Goal: Check status: Check status

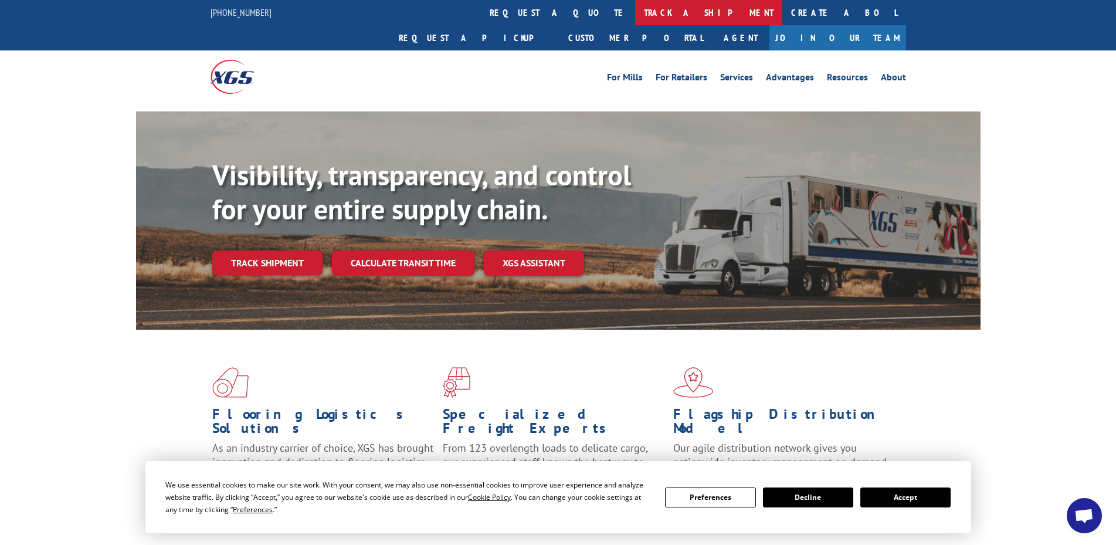
click at [635, 14] on link "track a shipment" at bounding box center [708, 12] width 147 height 25
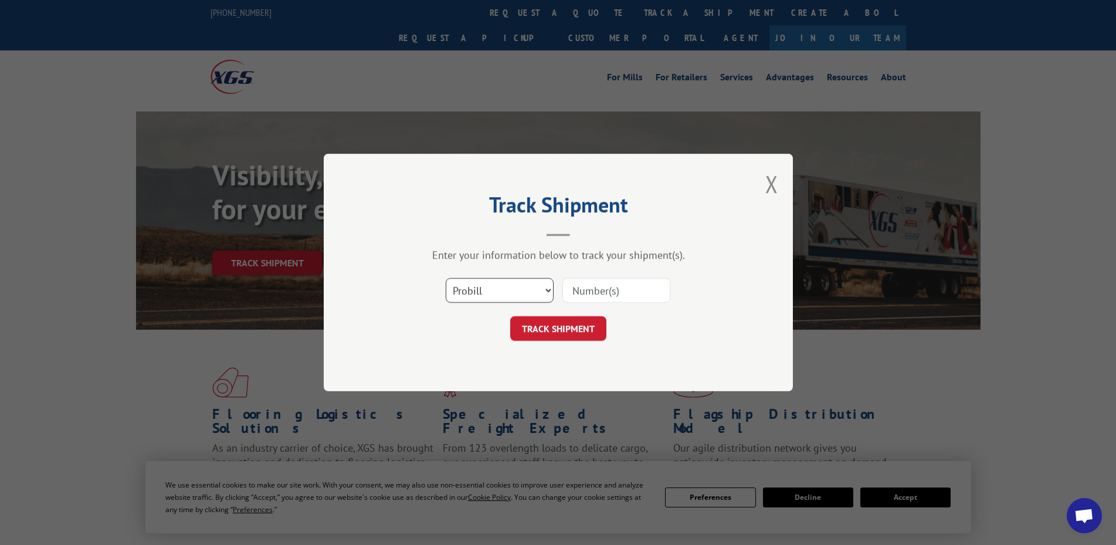
click at [509, 300] on select "Select category... Probill BOL PO" at bounding box center [500, 290] width 108 height 25
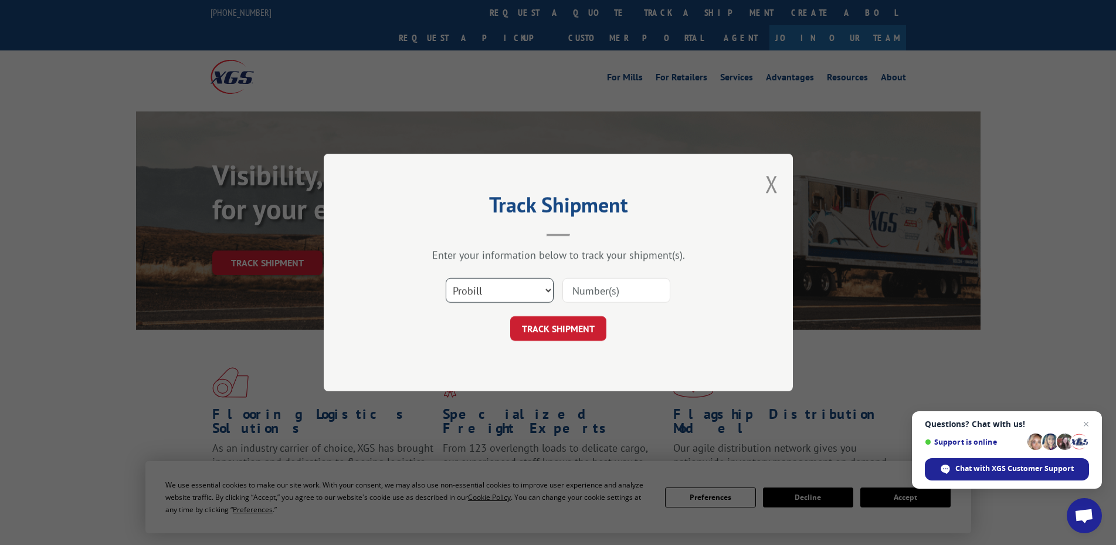
click at [446, 278] on select "Select category... Probill BOL PO" at bounding box center [500, 290] width 108 height 25
click at [1083, 423] on span "Close chat" at bounding box center [1086, 424] width 15 height 15
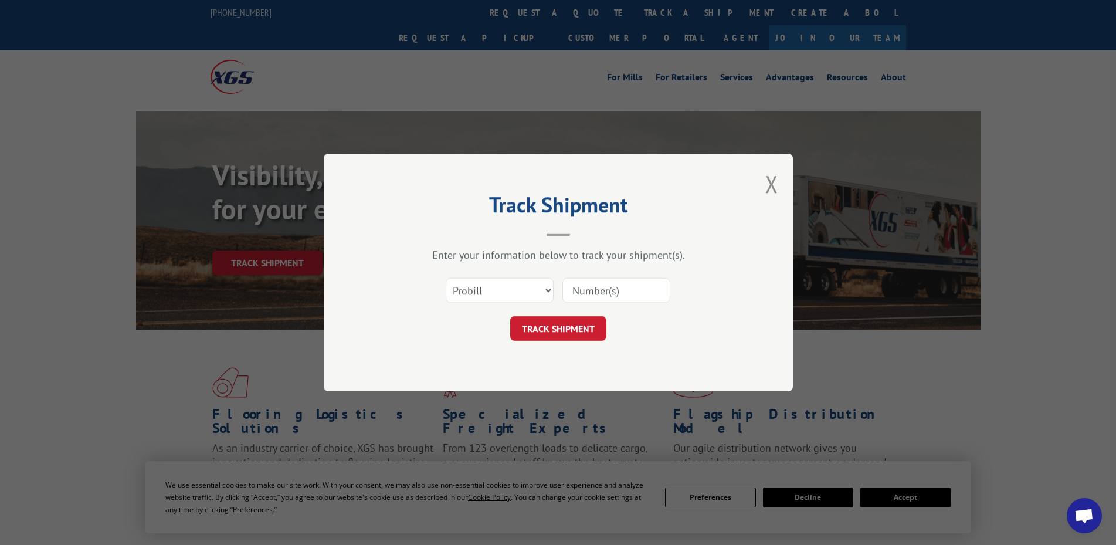
click at [608, 282] on input at bounding box center [616, 290] width 108 height 25
type input "6010357"
click button "TRACK SHIPMENT" at bounding box center [558, 328] width 96 height 25
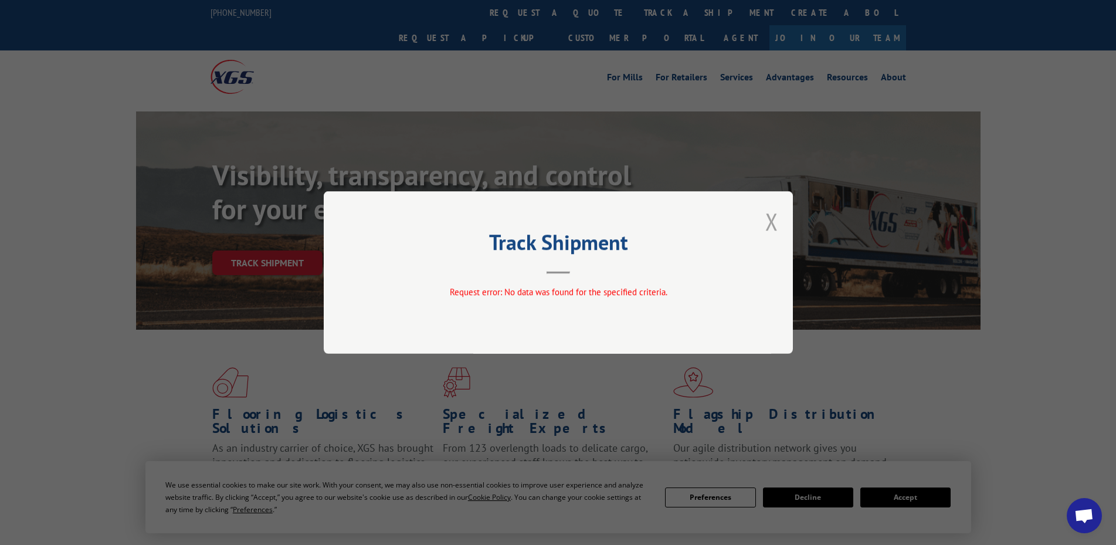
click at [770, 223] on button "Close modal" at bounding box center [771, 221] width 13 height 31
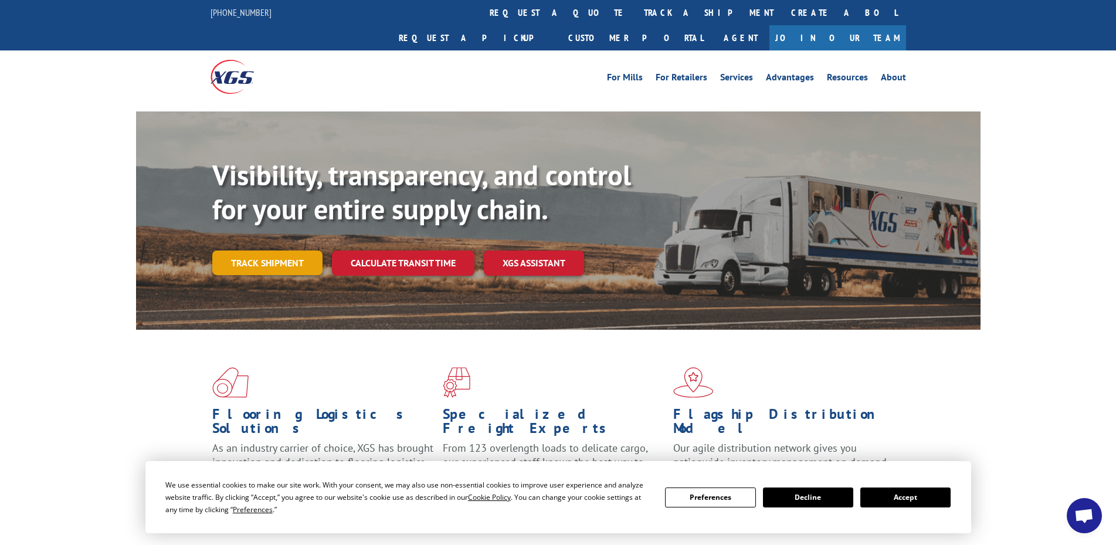
click at [266, 250] on link "Track shipment" at bounding box center [267, 262] width 110 height 25
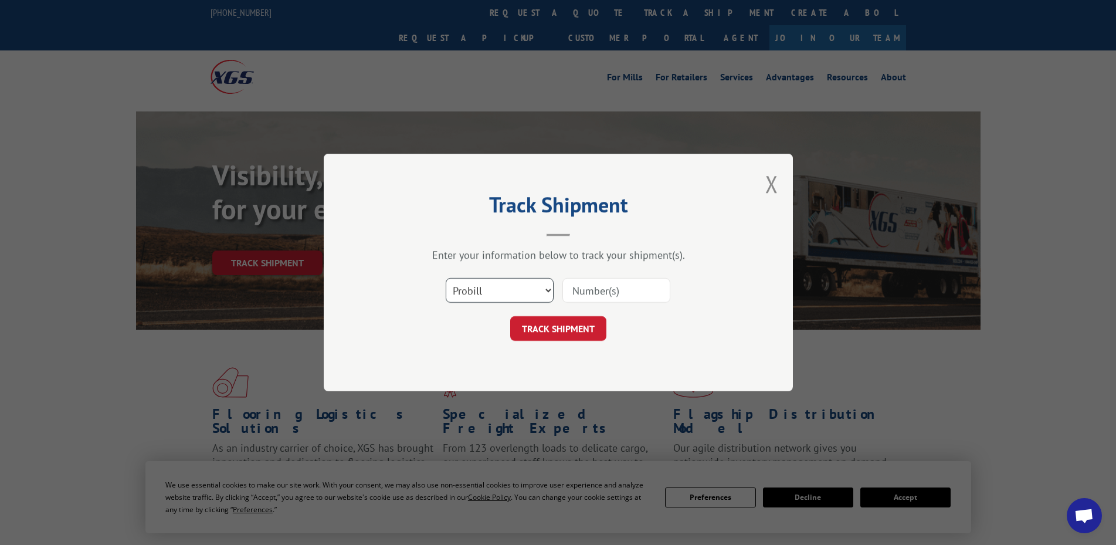
click at [500, 294] on select "Select category... Probill BOL PO" at bounding box center [500, 290] width 108 height 25
click at [529, 229] on header "Track Shipment" at bounding box center [558, 216] width 352 height 40
click at [637, 297] on input at bounding box center [616, 290] width 108 height 25
type input "6010357"
click button "TRACK SHIPMENT" at bounding box center [558, 328] width 96 height 25
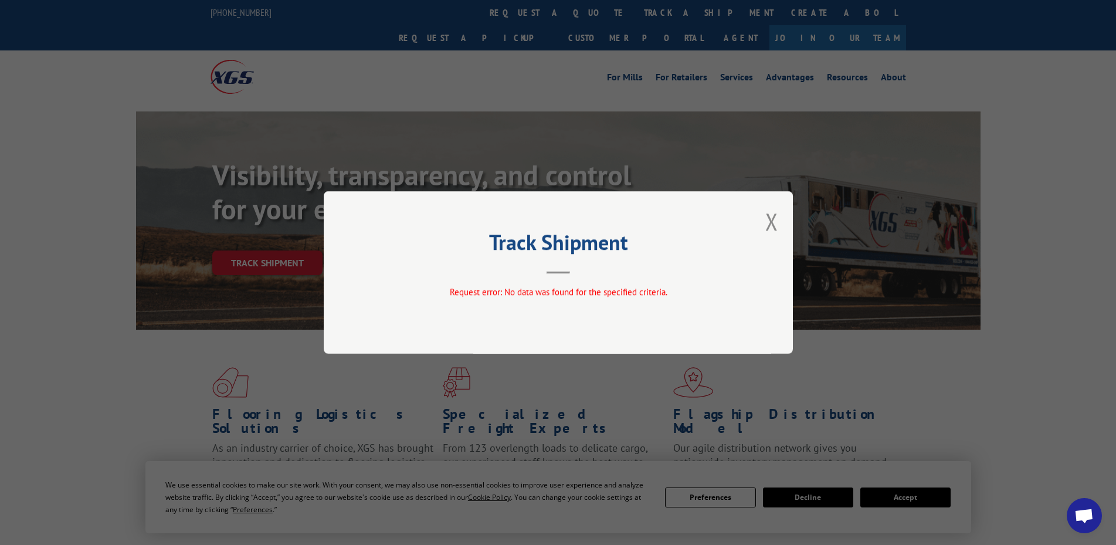
click at [779, 225] on div "Track Shipment Request error: No data was found for the specified criteria." at bounding box center [558, 272] width 469 height 162
click at [770, 222] on button "Close modal" at bounding box center [771, 221] width 13 height 31
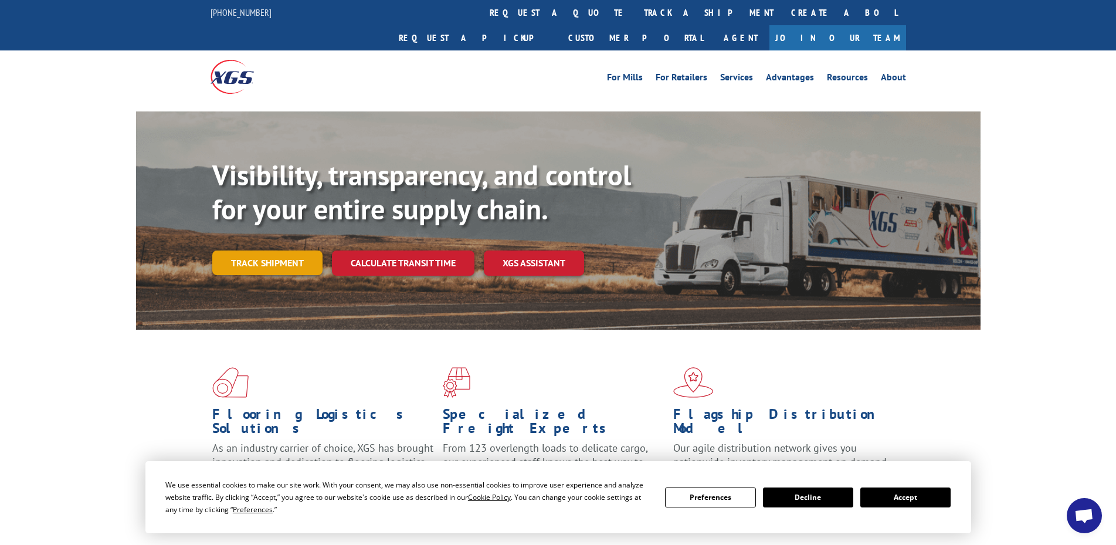
click at [296, 250] on link "Track shipment" at bounding box center [267, 262] width 110 height 25
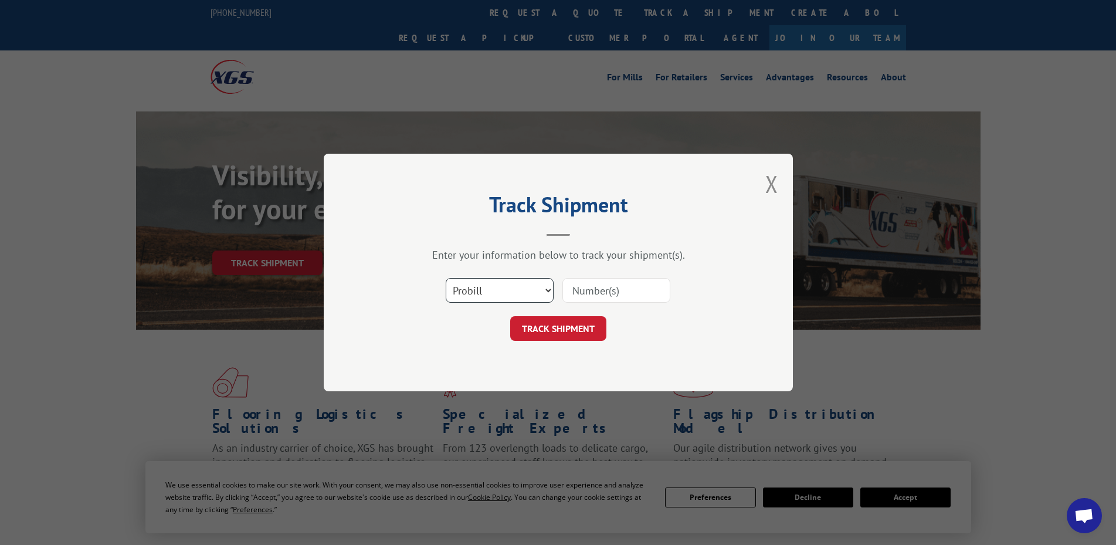
click at [491, 281] on select "Select category... Probill BOL PO" at bounding box center [500, 290] width 108 height 25
select select "bol"
click at [446, 278] on select "Select category... Probill BOL PO" at bounding box center [500, 290] width 108 height 25
click at [613, 293] on input at bounding box center [616, 290] width 108 height 25
type input "3"
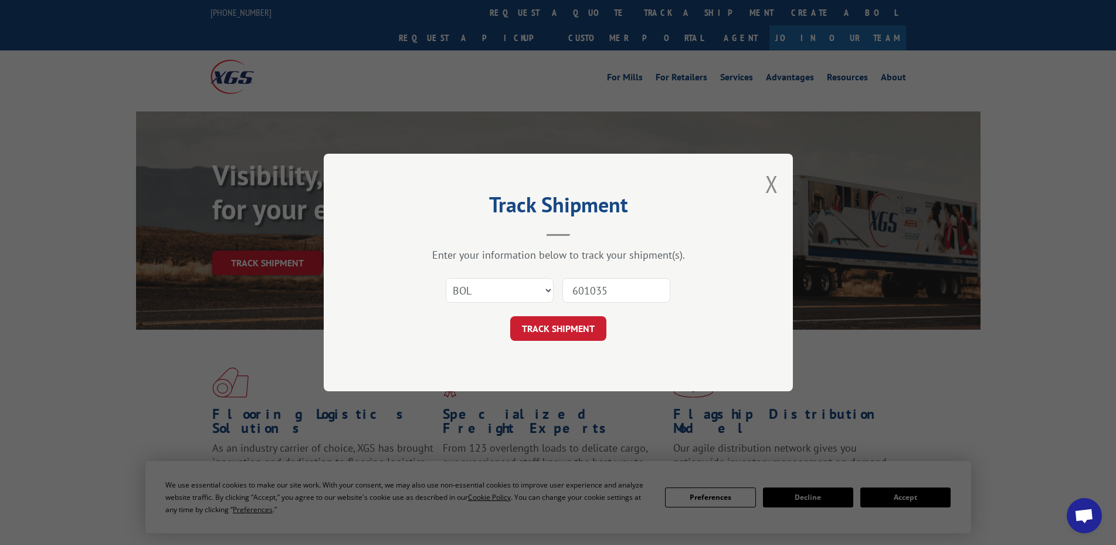
type input "6010357"
click button "TRACK SHIPMENT" at bounding box center [558, 328] width 96 height 25
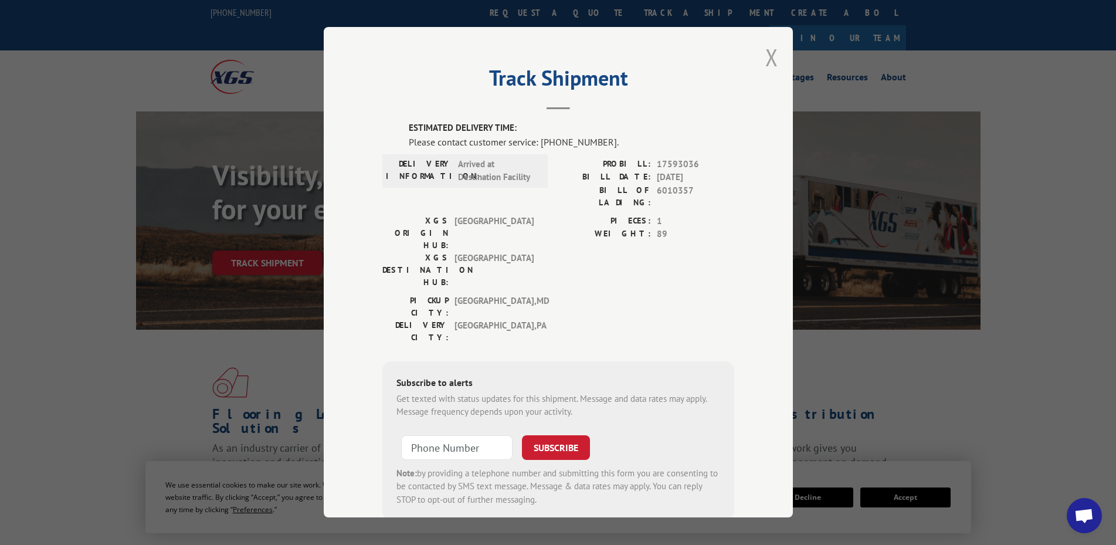
click at [767, 62] on button "Close modal" at bounding box center [771, 57] width 13 height 31
